Goal: Transaction & Acquisition: Subscribe to service/newsletter

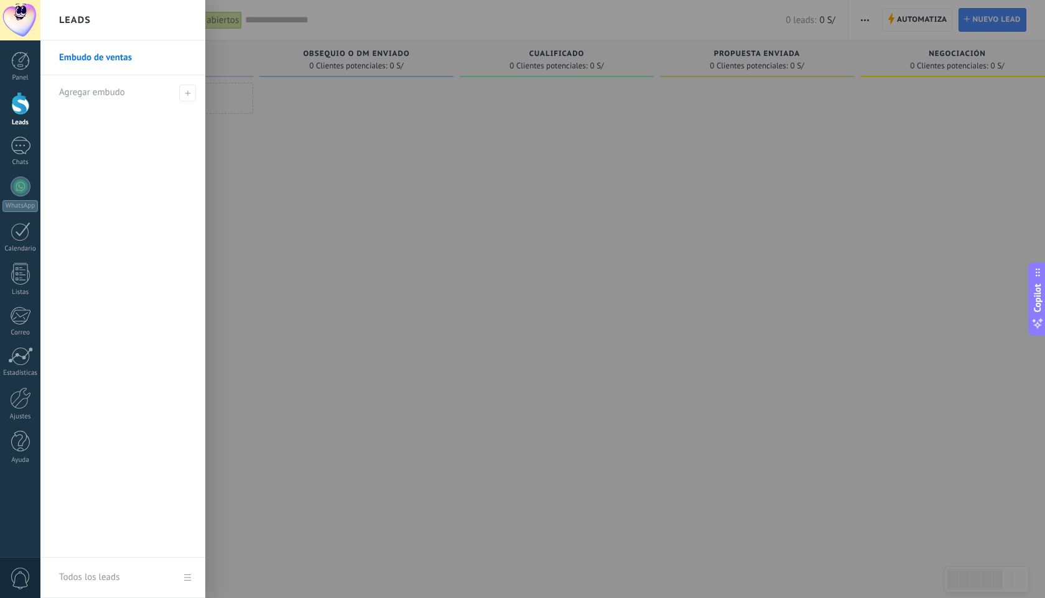
click at [464, 275] on div at bounding box center [562, 299] width 1045 height 598
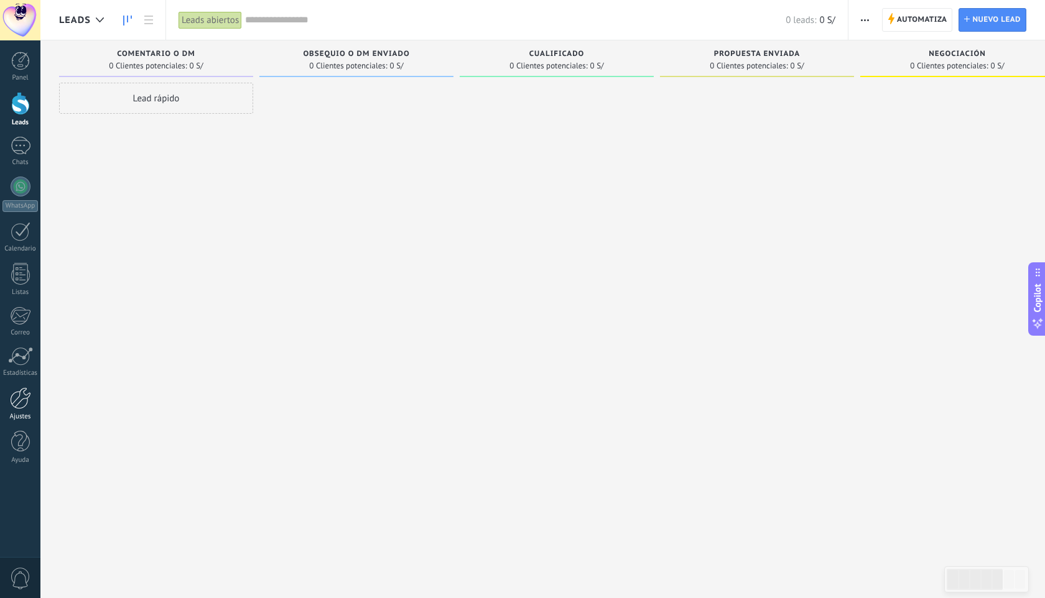
click at [15, 405] on div at bounding box center [20, 399] width 21 height 22
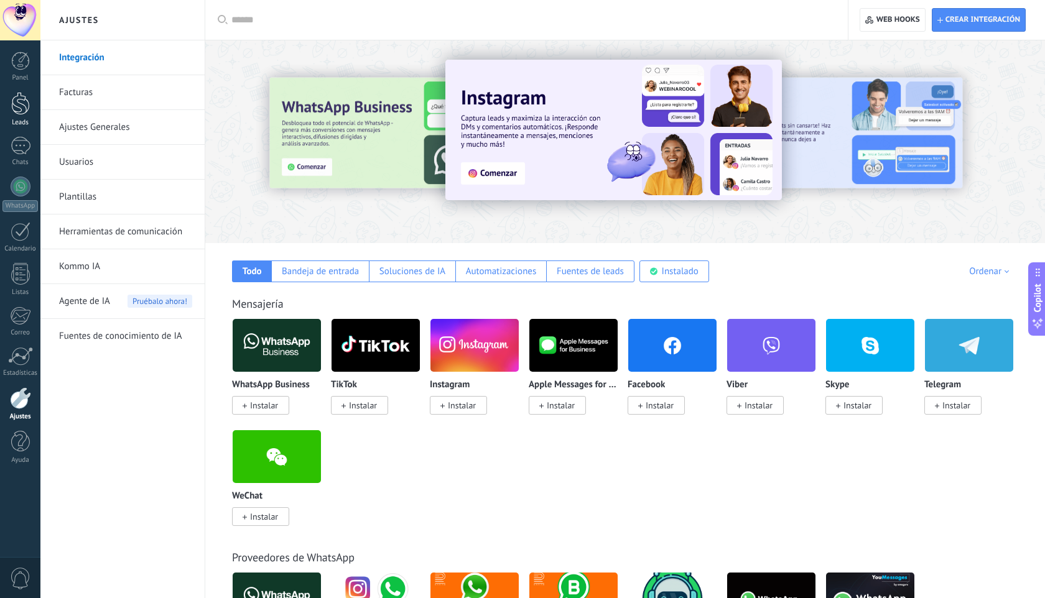
click at [17, 101] on div at bounding box center [20, 103] width 19 height 23
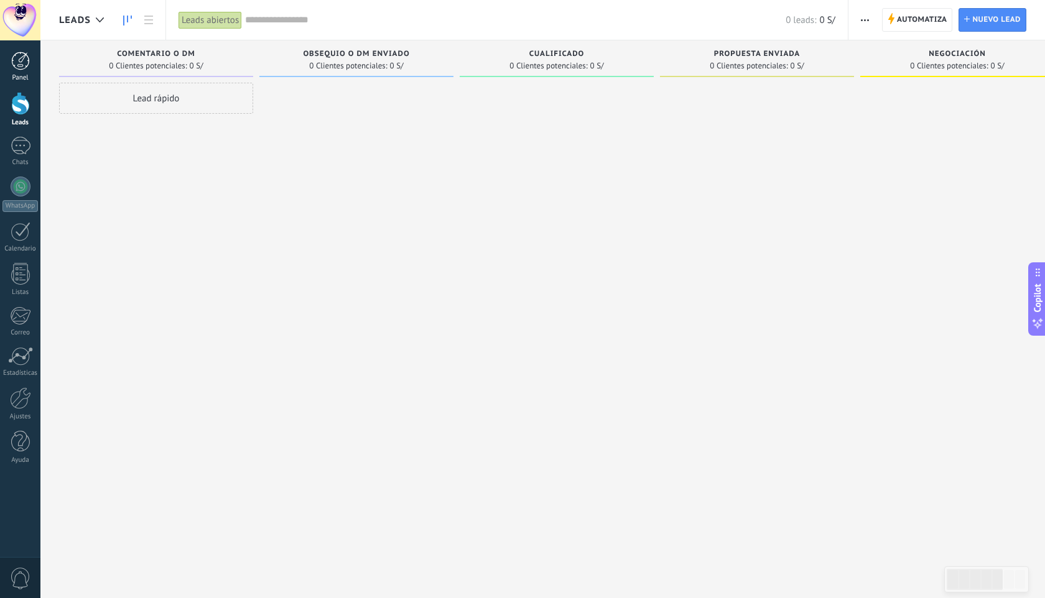
click at [19, 62] on div at bounding box center [20, 61] width 19 height 19
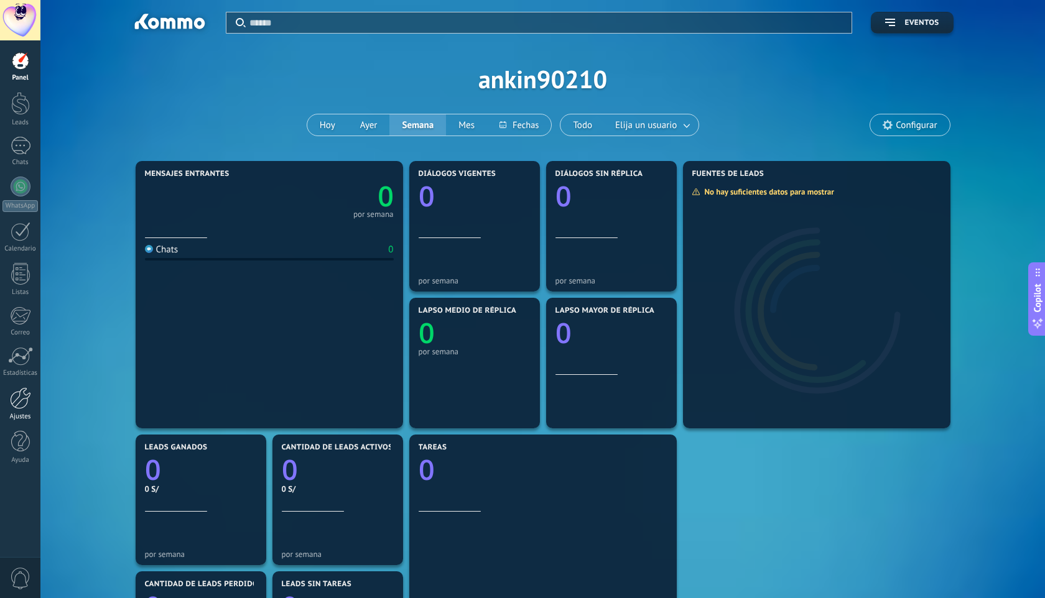
click at [16, 401] on div at bounding box center [20, 399] width 21 height 22
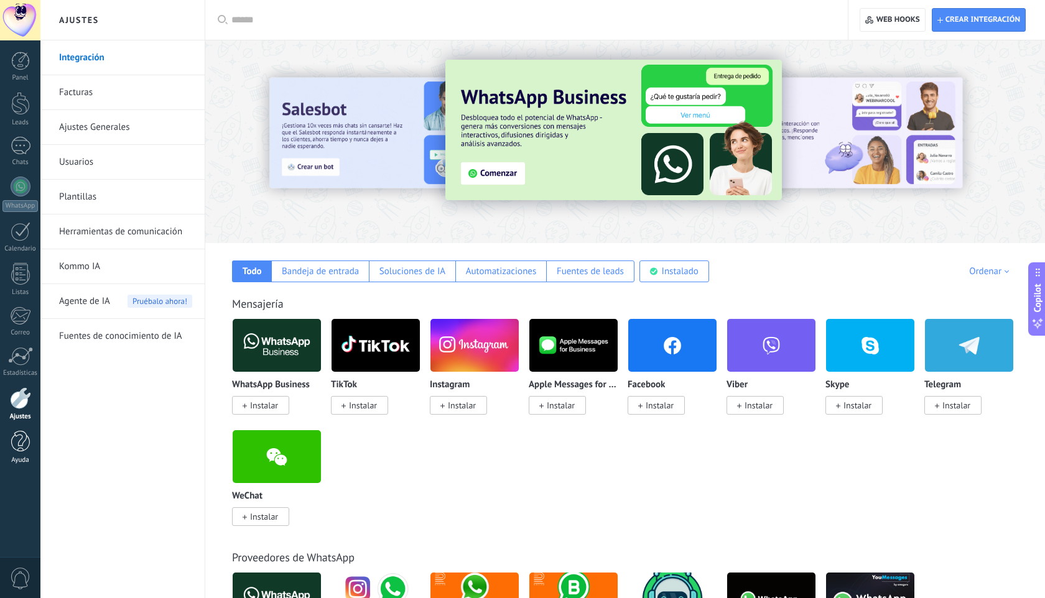
click at [18, 440] on div at bounding box center [20, 442] width 19 height 22
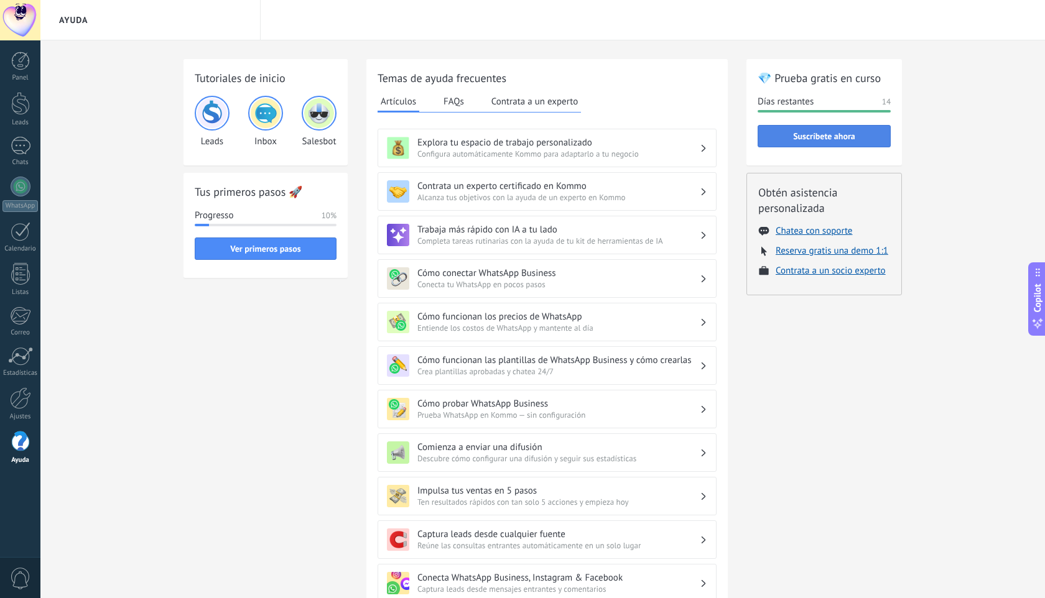
click at [813, 139] on span "Suscríbete ahora" at bounding box center [824, 136] width 62 height 9
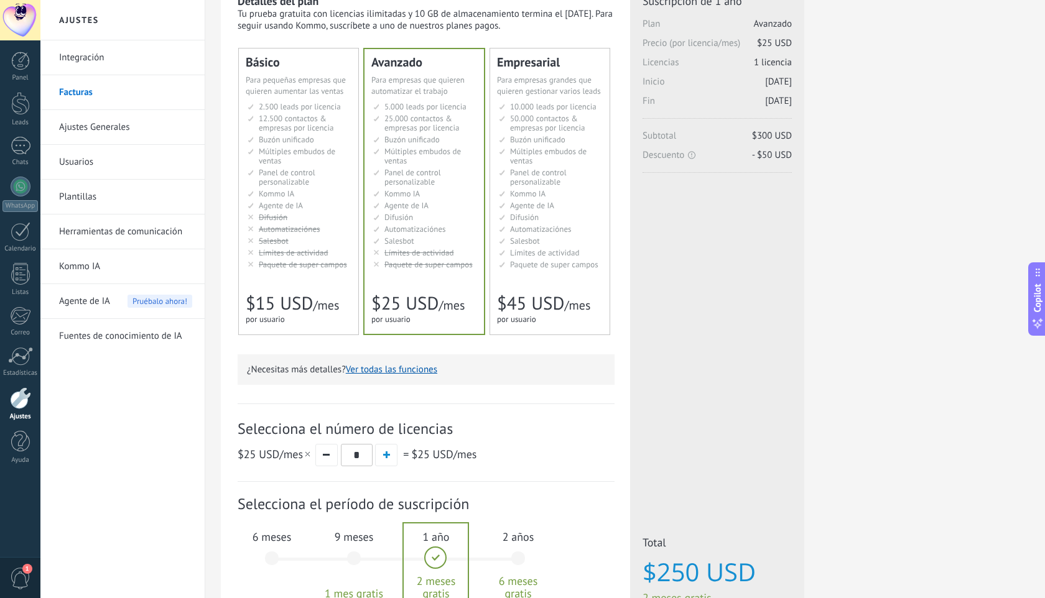
scroll to position [59, 0]
click at [544, 249] on span "Límites de actividad" at bounding box center [545, 251] width 70 height 11
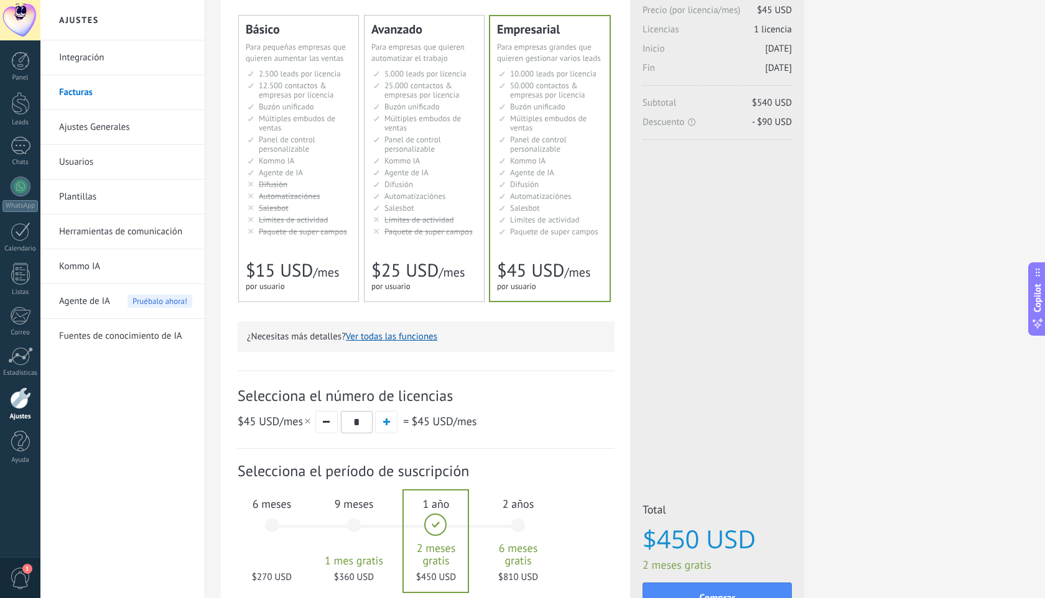
scroll to position [106, 0]
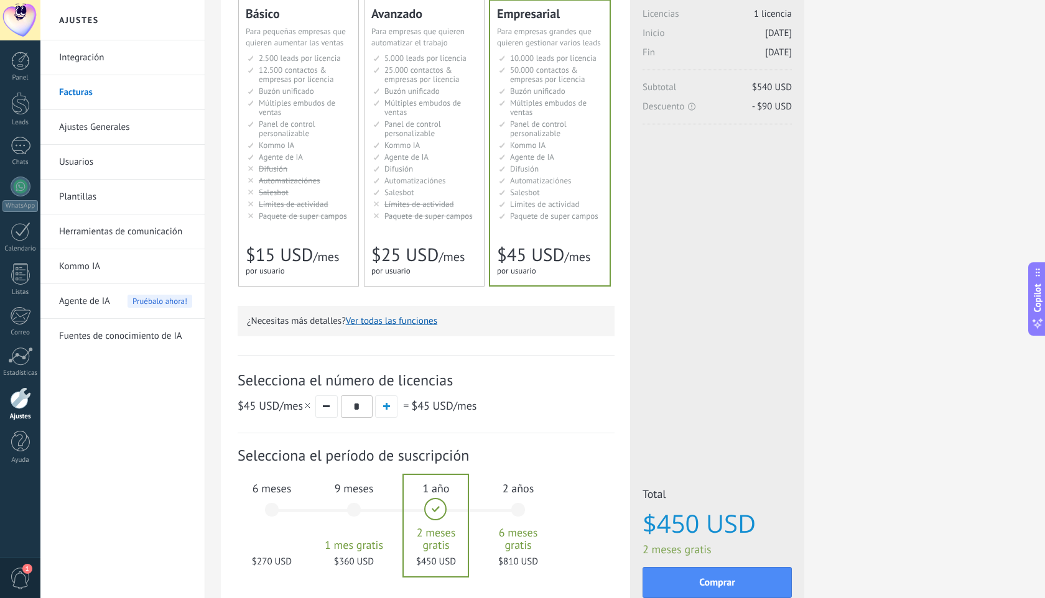
click at [272, 511] on div "6 meses $270 USD" at bounding box center [271, 516] width 67 height 88
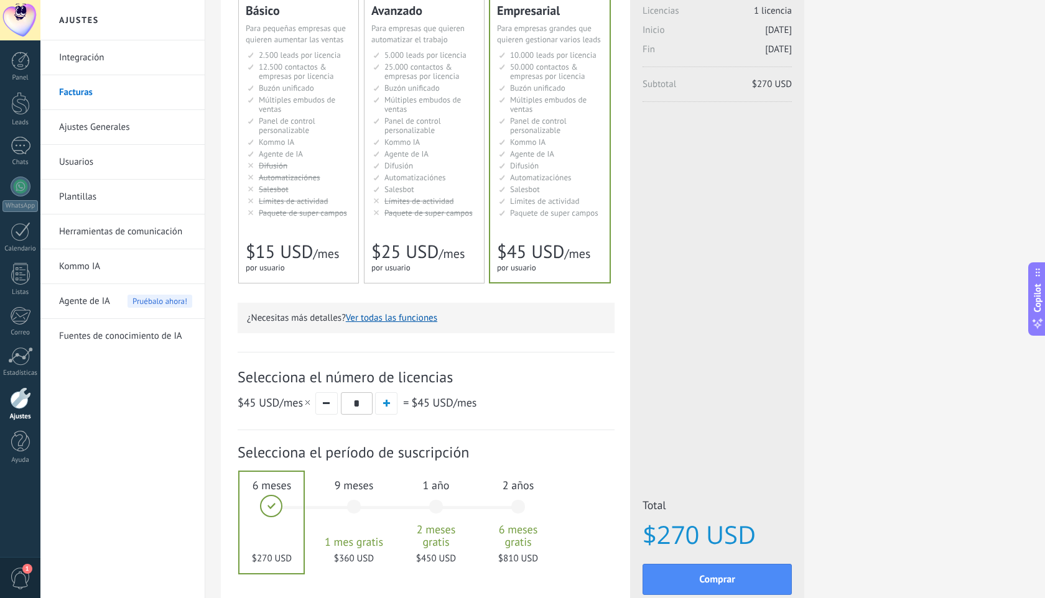
scroll to position [134, 0]
